Goal: Task Accomplishment & Management: Manage account settings

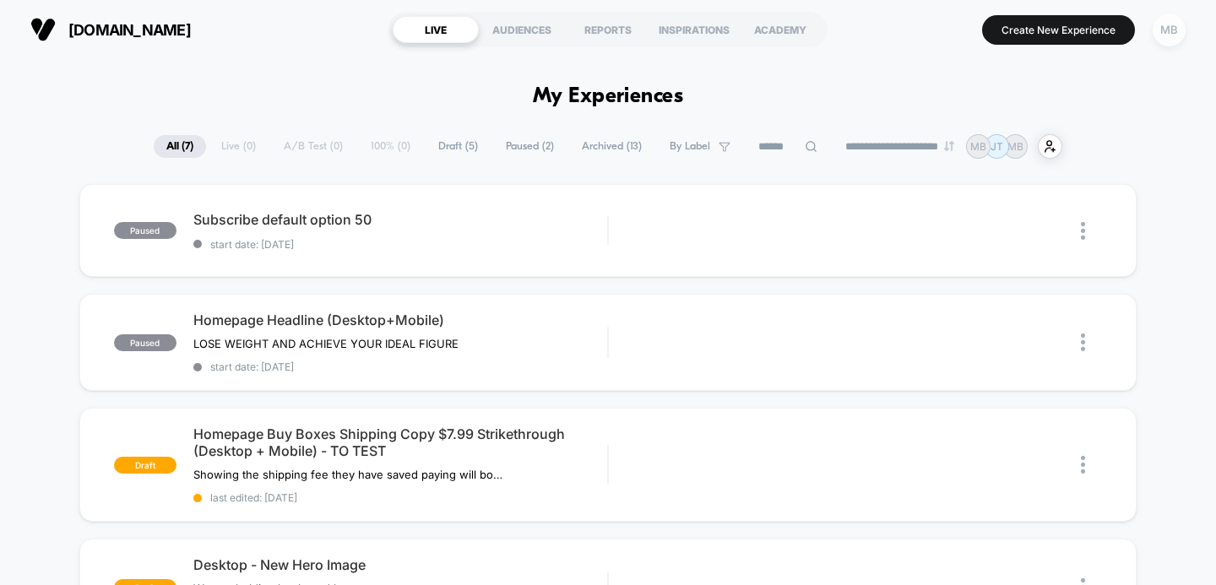
click at [1166, 32] on div "MB" at bounding box center [1169, 30] width 33 height 33
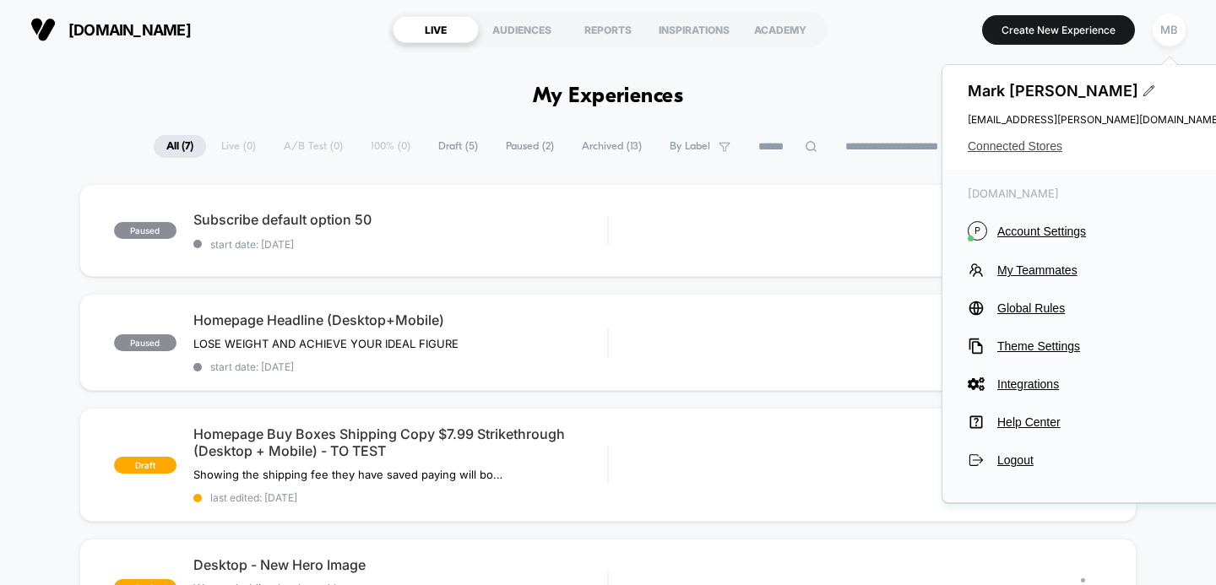
click at [1006, 149] on span "Connected Stores" at bounding box center [1094, 146] width 253 height 14
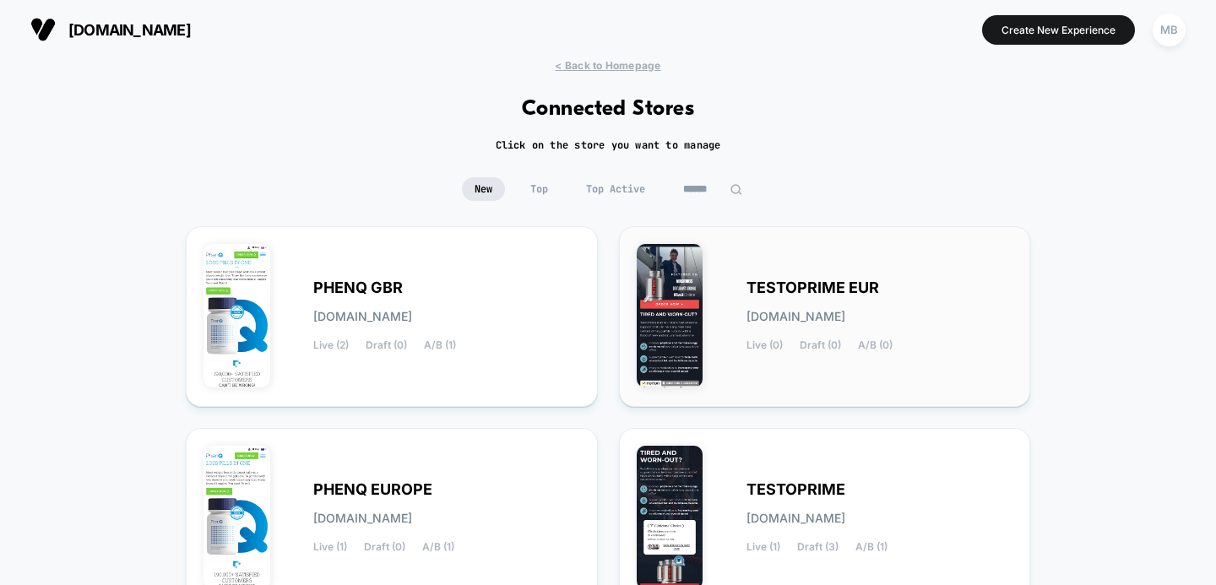
click at [769, 289] on span "TESTOPRIME EUR" at bounding box center [813, 288] width 133 height 12
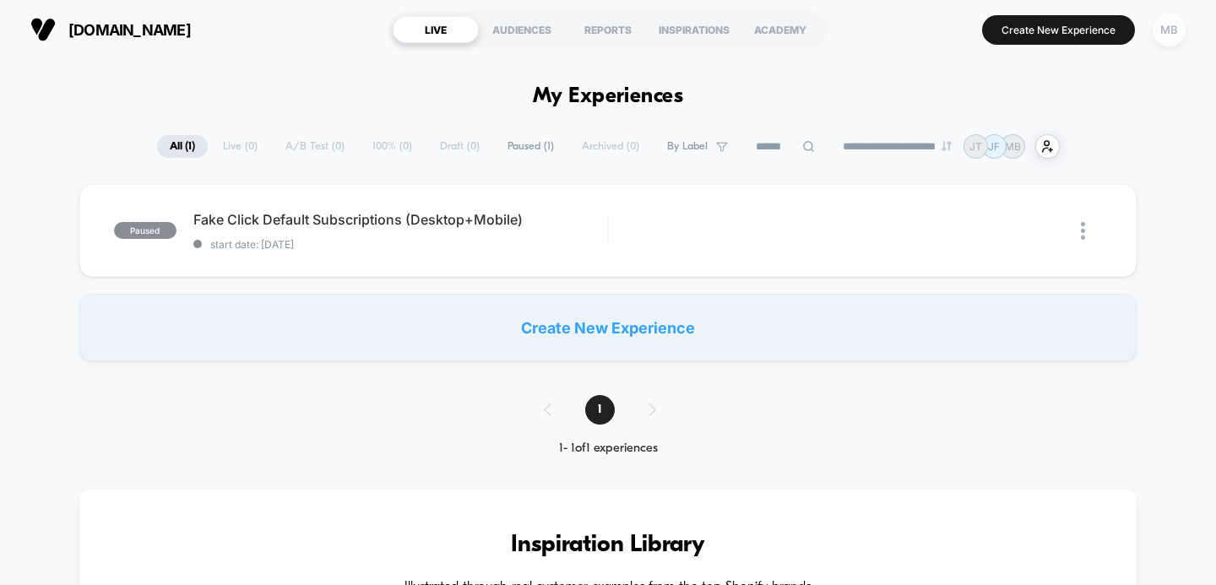
click at [1168, 33] on div "MB" at bounding box center [1169, 30] width 33 height 33
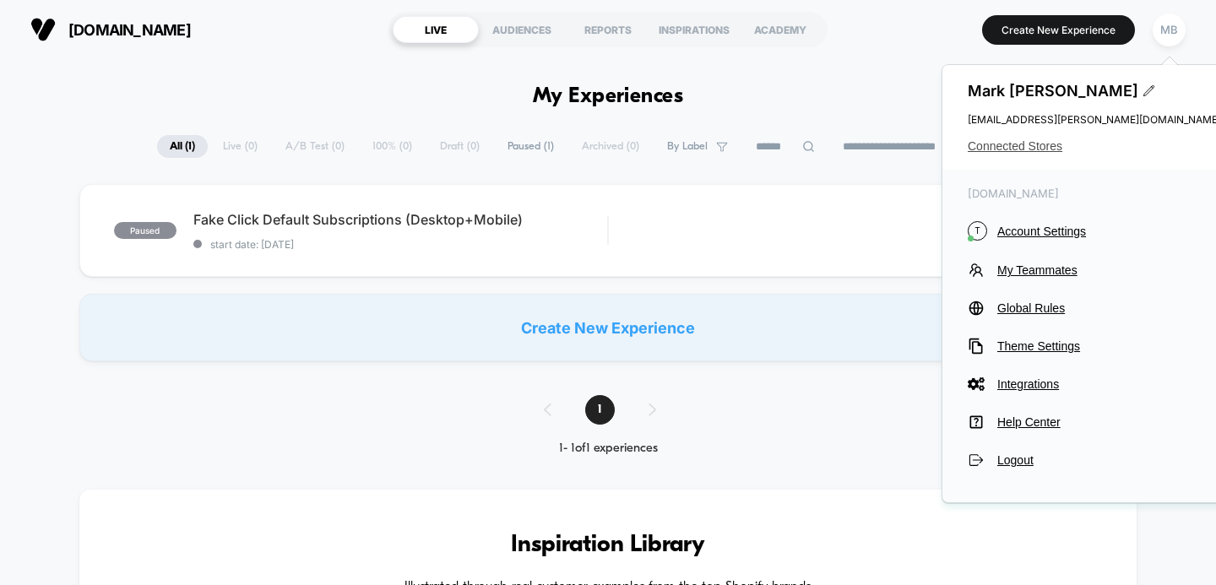
click at [1003, 146] on span "Connected Stores" at bounding box center [1094, 146] width 253 height 14
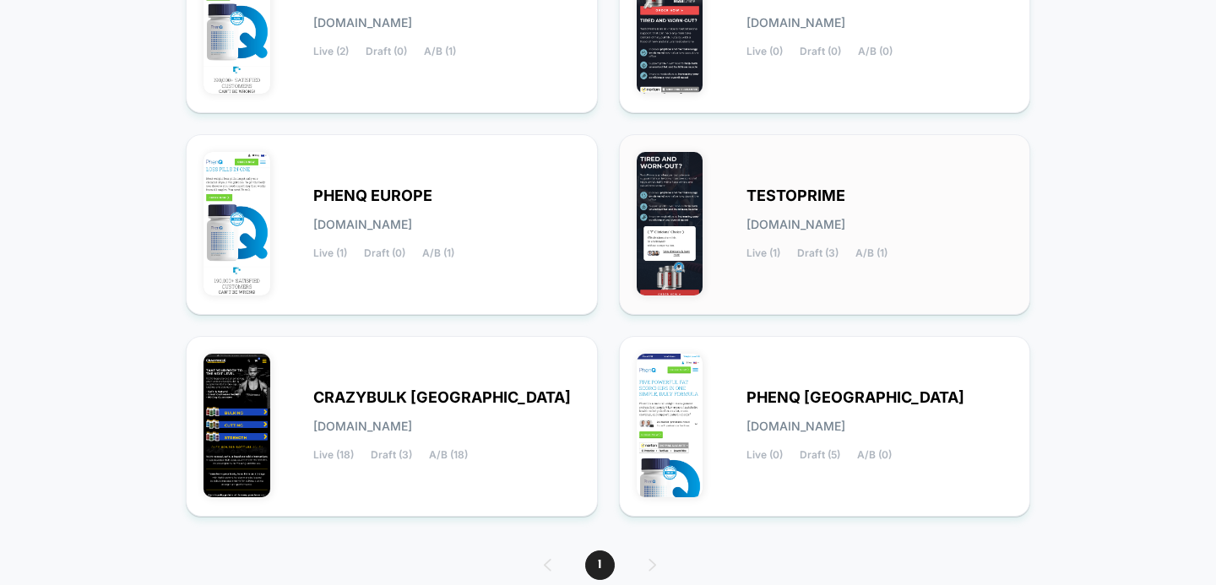
click at [794, 214] on div "TESTOPRIME [DOMAIN_NAME] Live (1) Draft (3) A/B (1)" at bounding box center [880, 224] width 267 height 69
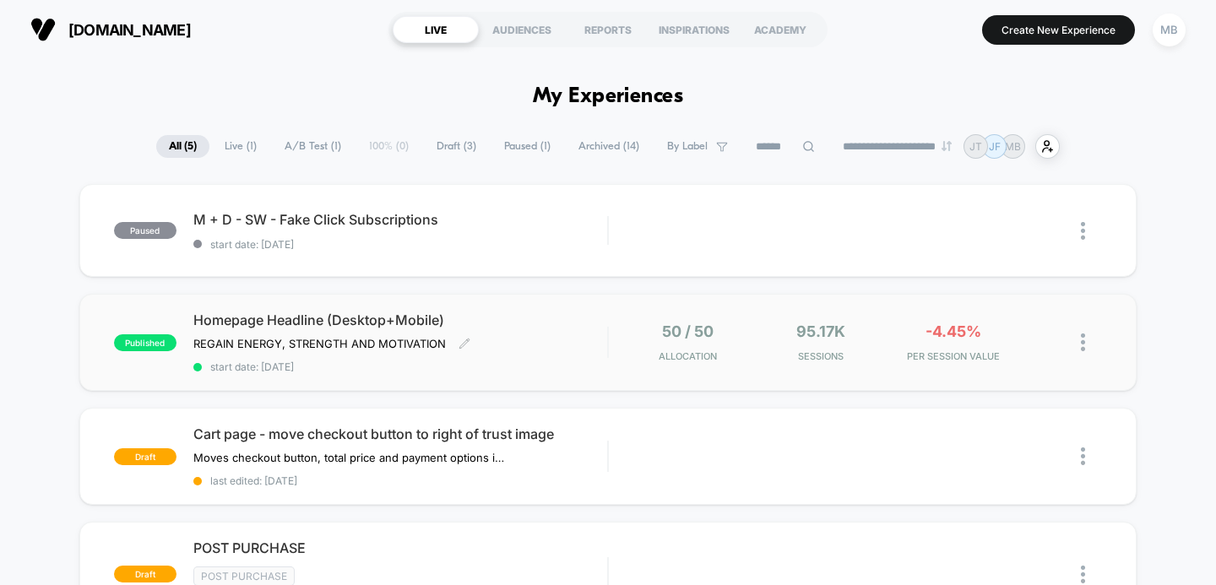
click at [336, 323] on span "Homepage Headline (Desktop+Mobile)" at bounding box center [400, 320] width 415 height 17
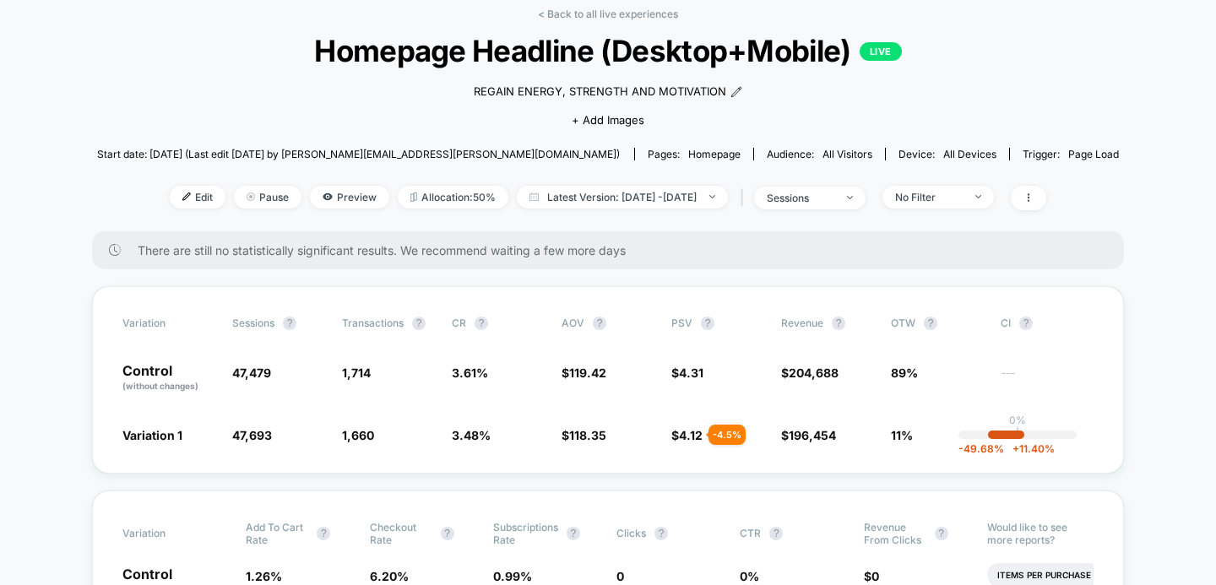
scroll to position [64, 0]
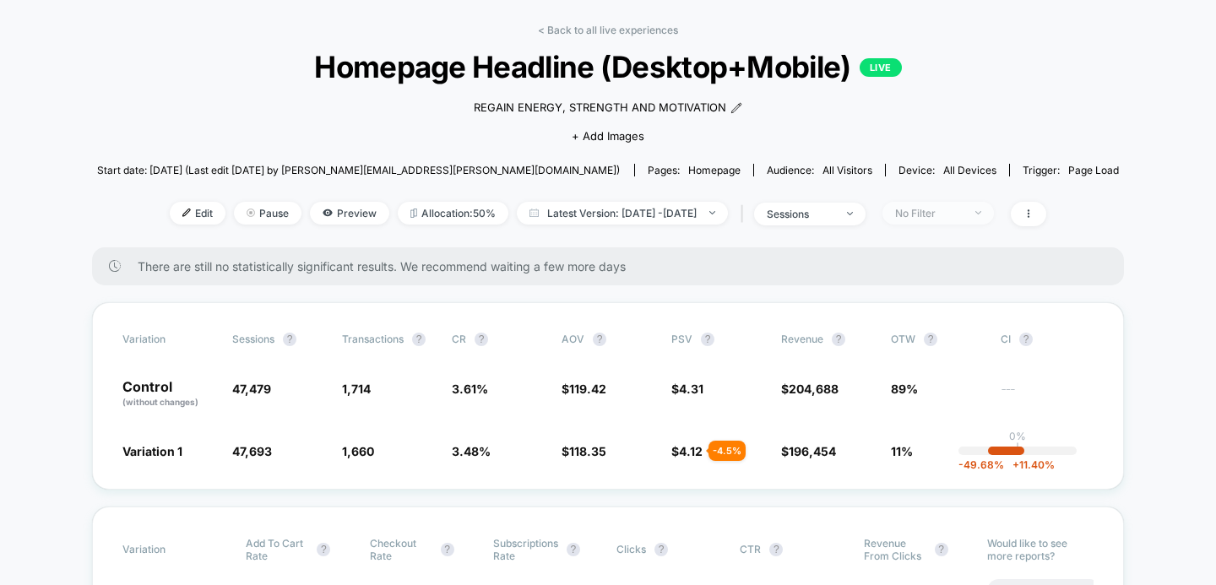
click at [954, 215] on div "No Filter" at bounding box center [929, 213] width 68 height 13
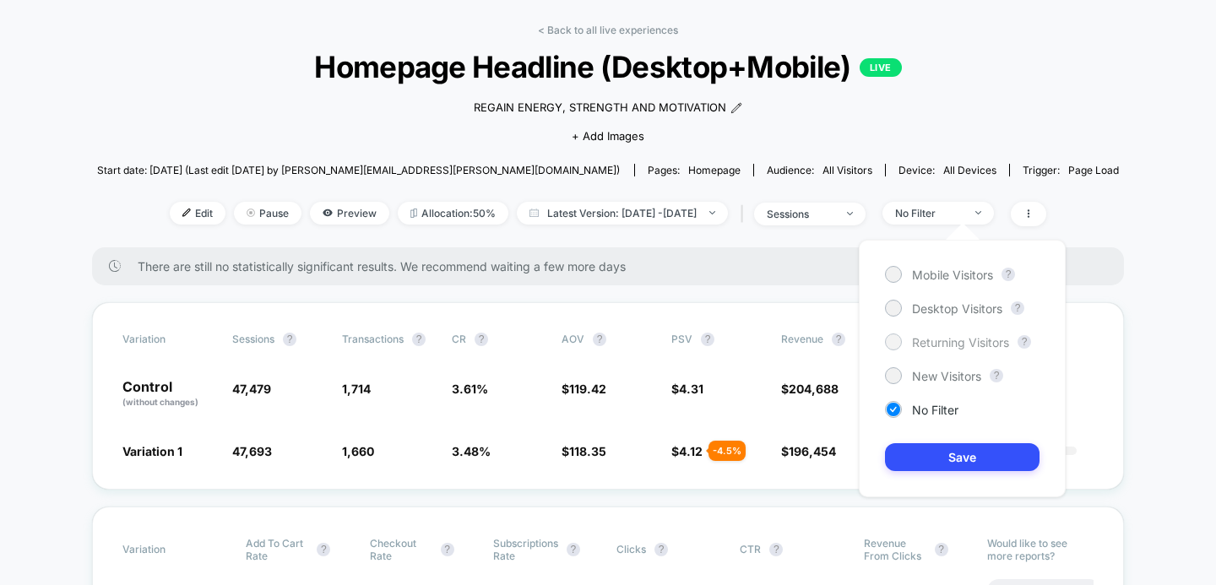
click at [896, 344] on div at bounding box center [893, 341] width 13 height 13
click at [930, 466] on button "Save" at bounding box center [962, 457] width 155 height 28
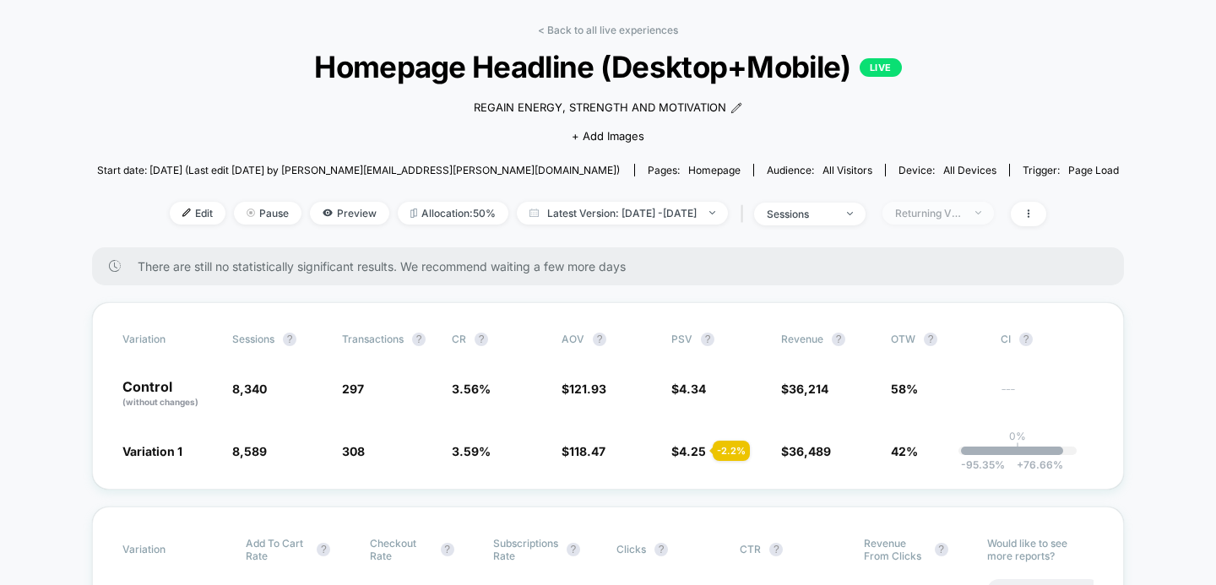
click at [963, 213] on div "Returning Visitors" at bounding box center [929, 213] width 68 height 13
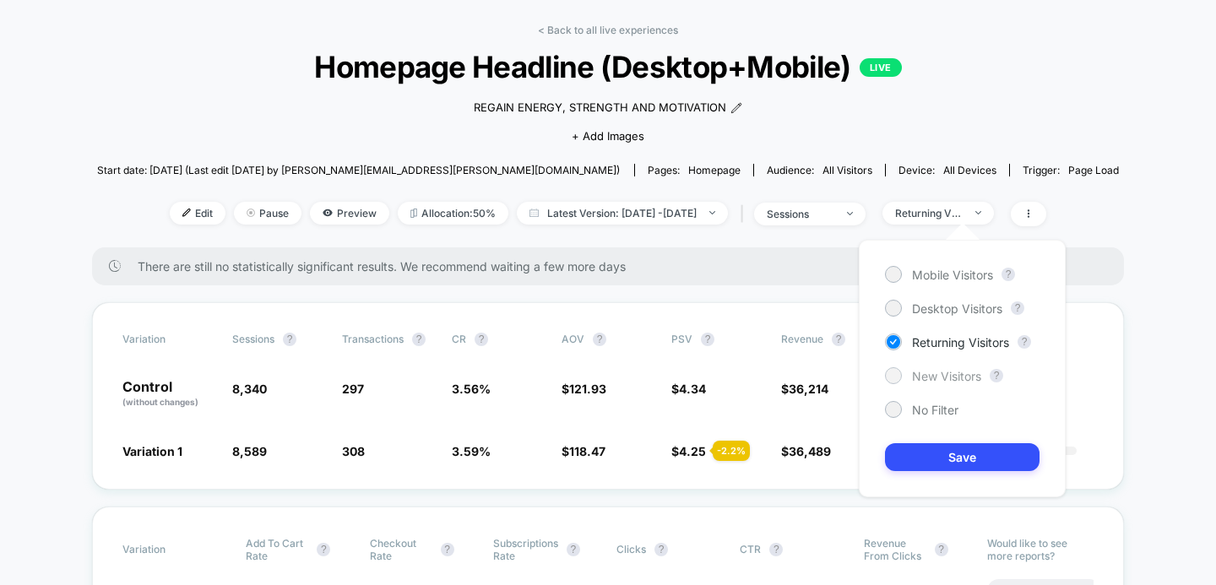
click at [896, 380] on div at bounding box center [893, 375] width 13 height 13
click at [921, 447] on button "Save" at bounding box center [962, 457] width 155 height 28
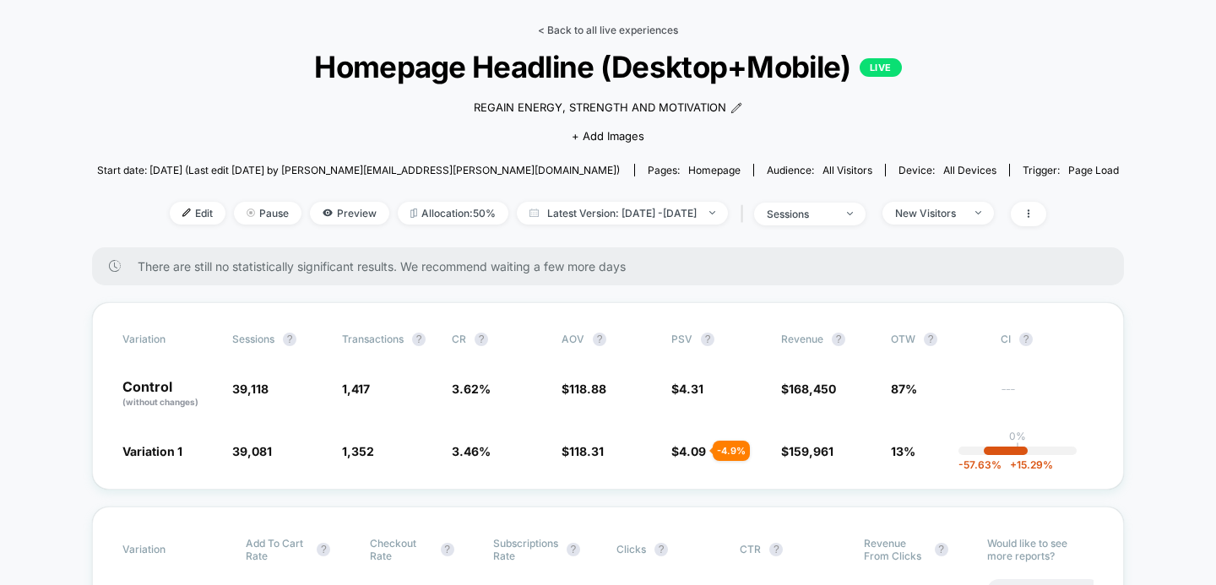
click at [638, 31] on link "< Back to all live experiences" at bounding box center [608, 30] width 140 height 13
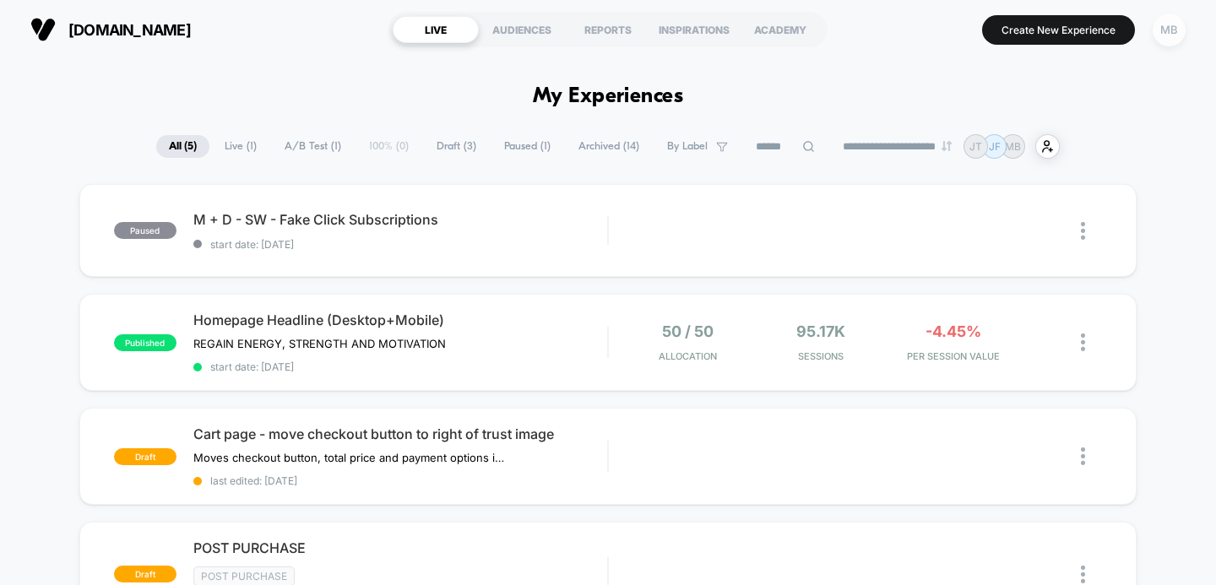
click at [1167, 34] on div "MB" at bounding box center [1169, 30] width 33 height 33
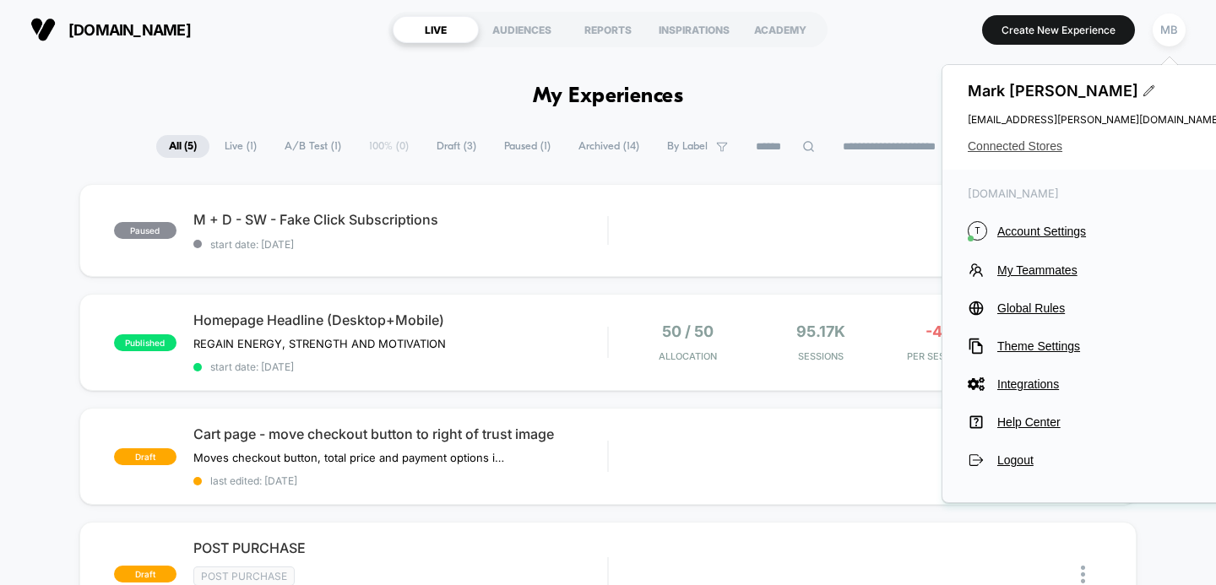
click at [1018, 147] on span "Connected Stores" at bounding box center [1094, 146] width 253 height 14
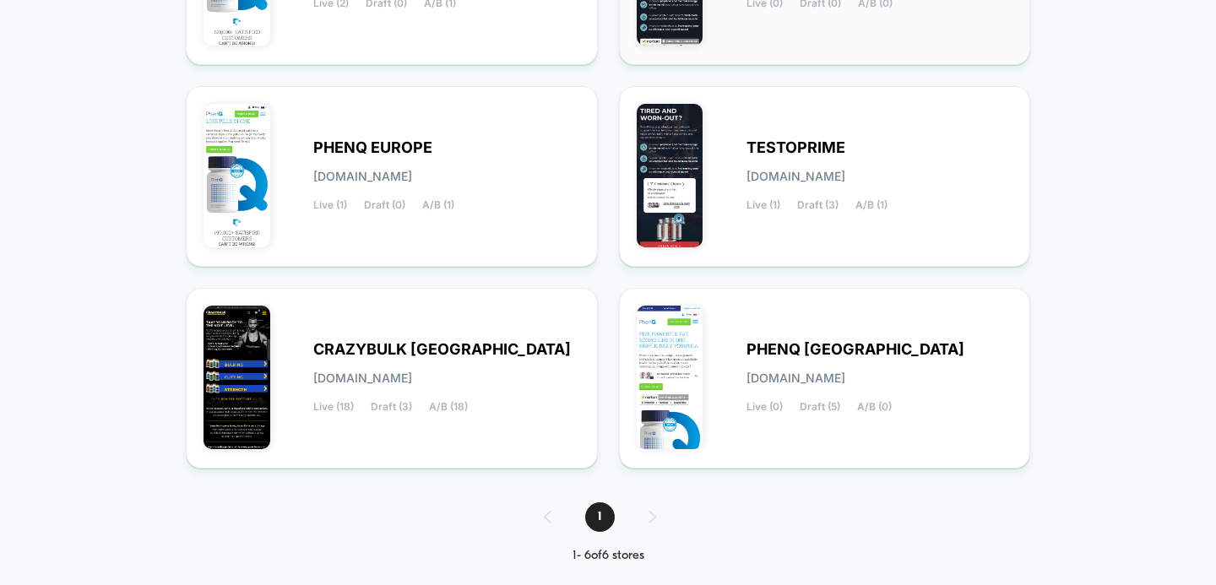
scroll to position [362, 0]
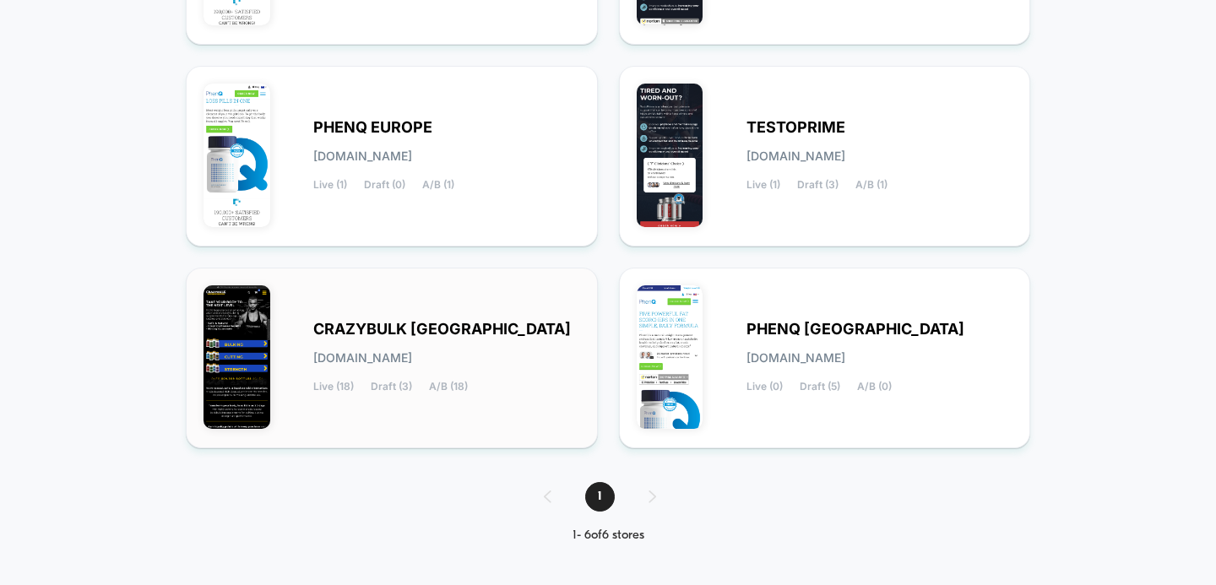
click at [394, 349] on div "CRAZYBULK USA [DOMAIN_NAME] Live (18) Draft (3) A/B (18)" at bounding box center [446, 357] width 267 height 69
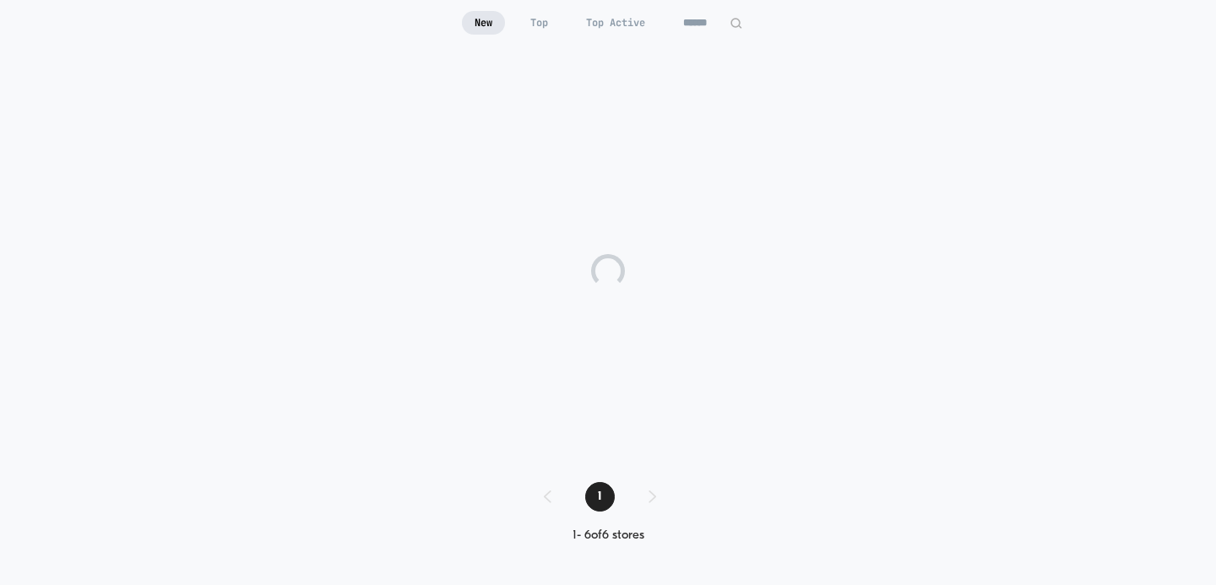
scroll to position [166, 0]
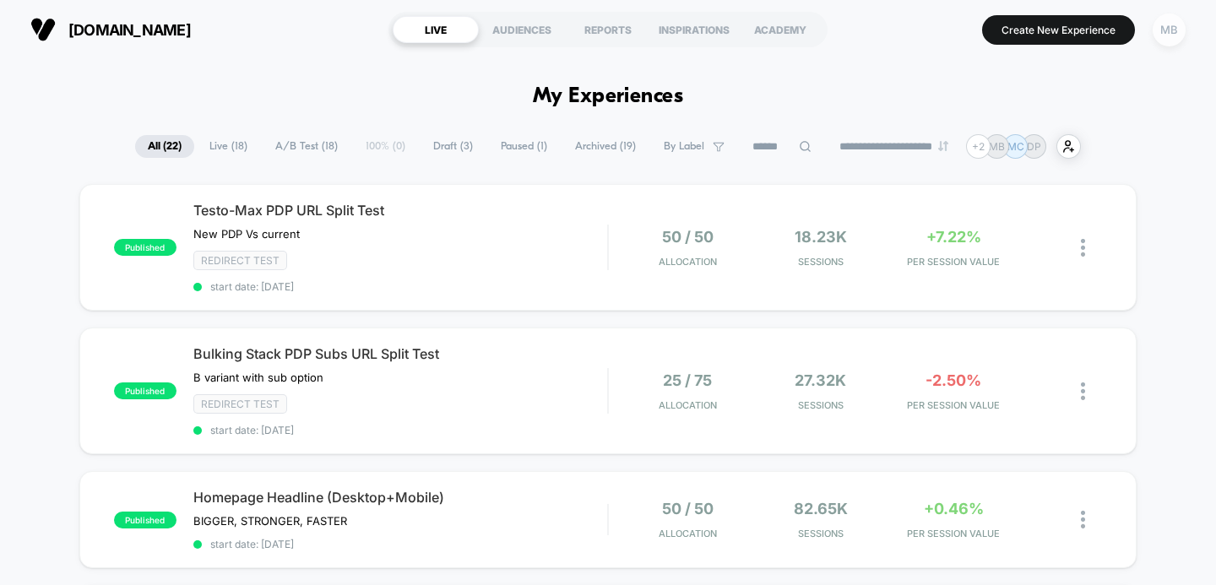
click at [1170, 32] on div "MB" at bounding box center [1169, 30] width 33 height 33
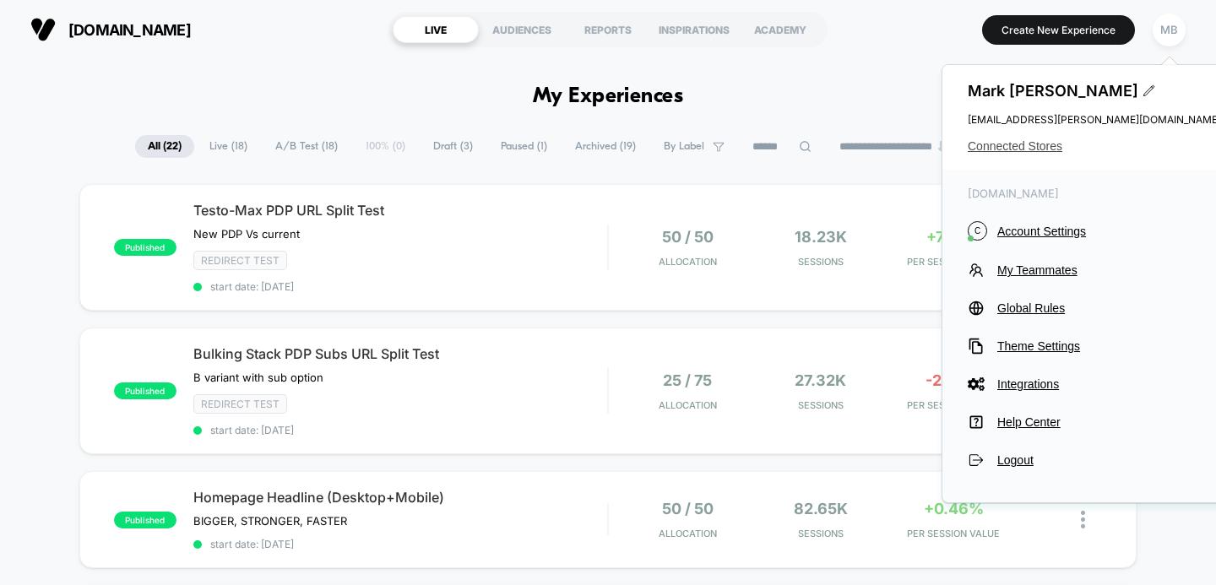
click at [1023, 148] on span "Connected Stores" at bounding box center [1094, 146] width 253 height 14
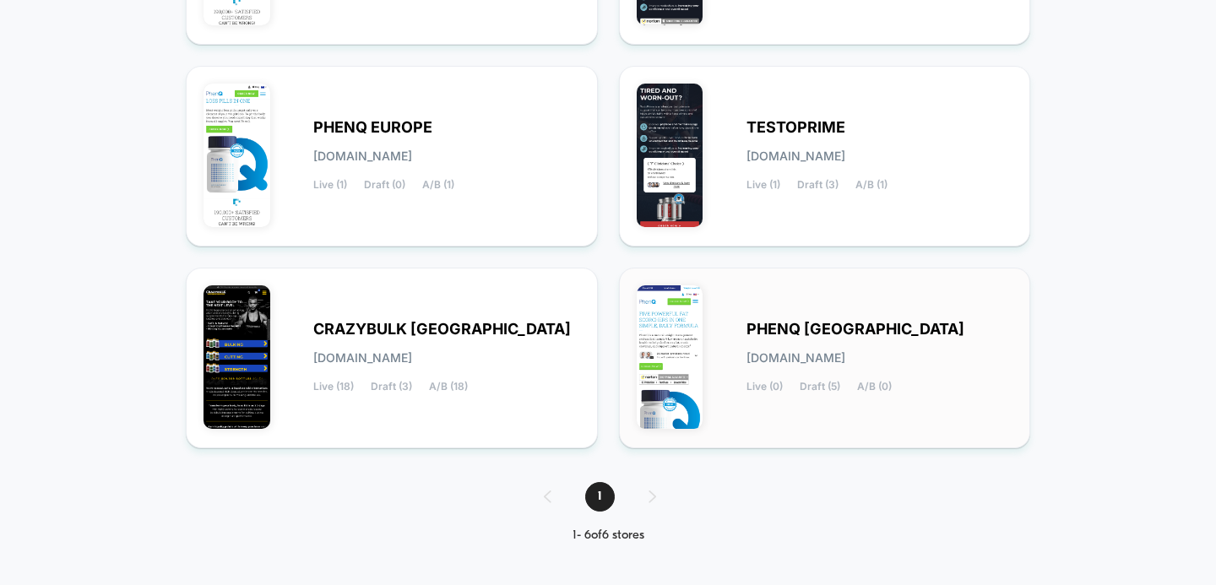
click at [782, 325] on span "PHENQ [GEOGRAPHIC_DATA]" at bounding box center [856, 329] width 218 height 12
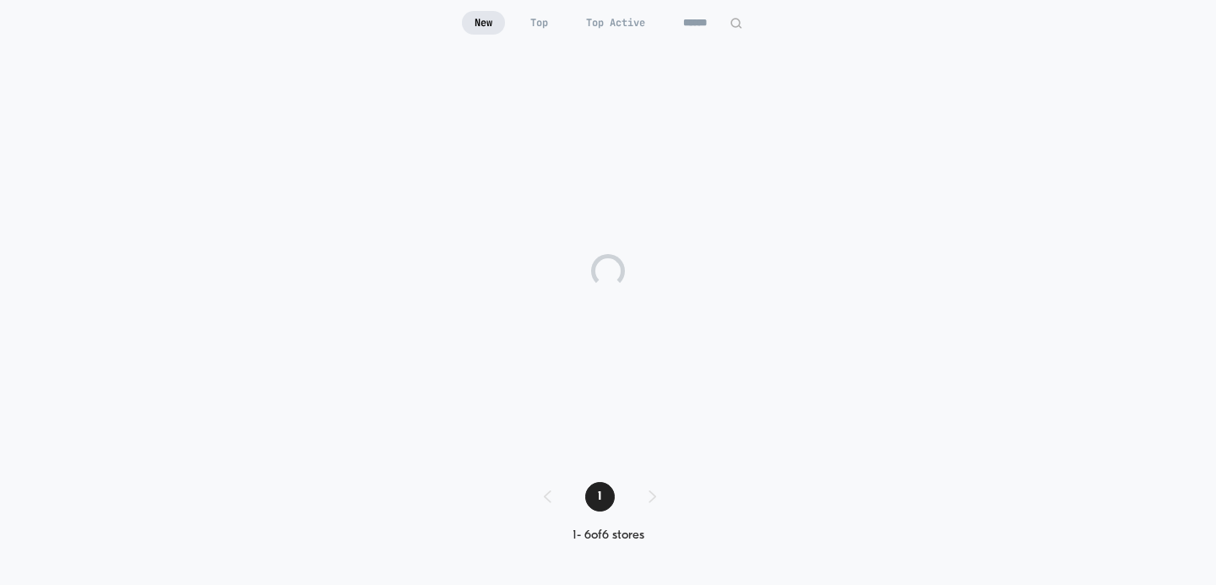
scroll to position [166, 0]
